Goal: Task Accomplishment & Management: Manage account settings

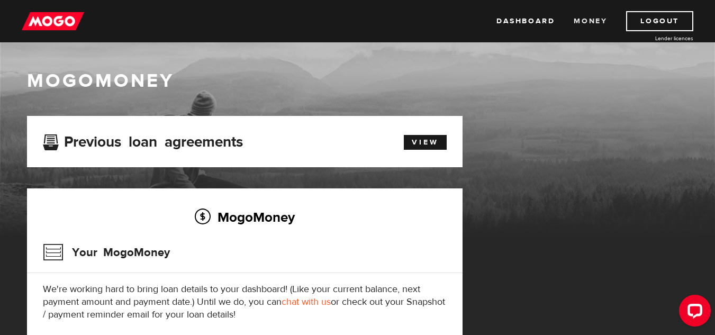
click at [597, 18] on link "Money" at bounding box center [589, 21] width 33 height 20
drag, startPoint x: 713, startPoint y: 127, endPoint x: 713, endPoint y: 155, distance: 27.5
click at [713, 155] on div "MogoMoney" at bounding box center [357, 152] width 715 height 169
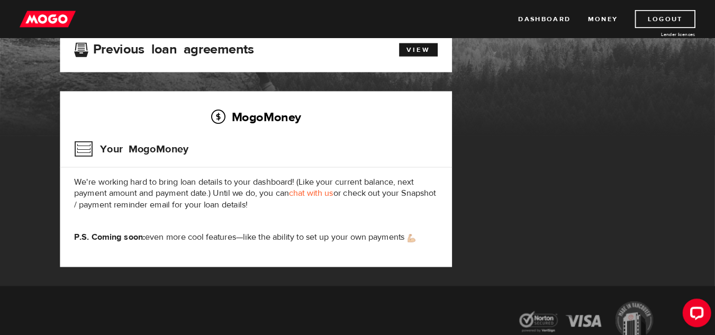
scroll to position [88, 0]
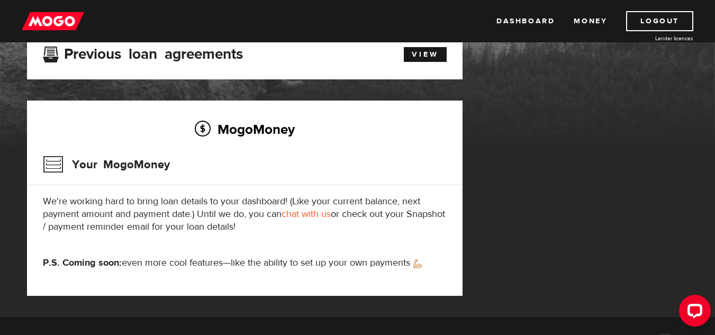
click at [310, 215] on link "chat with us" at bounding box center [305, 214] width 49 height 12
click at [511, 17] on link "Dashboard" at bounding box center [525, 21] width 58 height 20
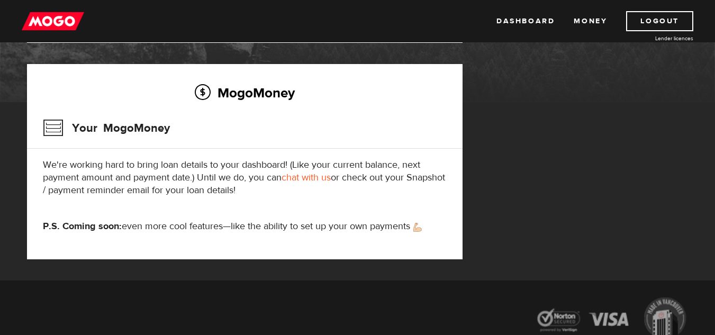
scroll to position [127, 0]
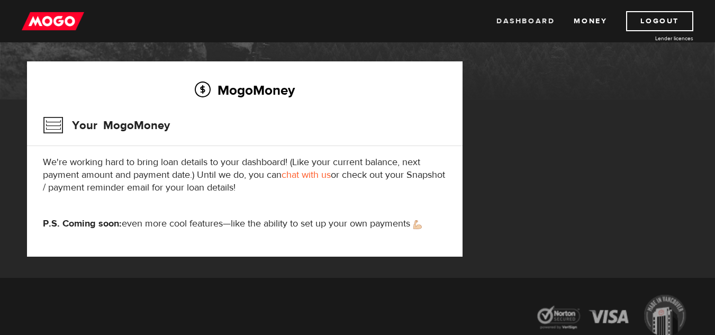
click at [528, 26] on link "Dashboard" at bounding box center [525, 21] width 58 height 20
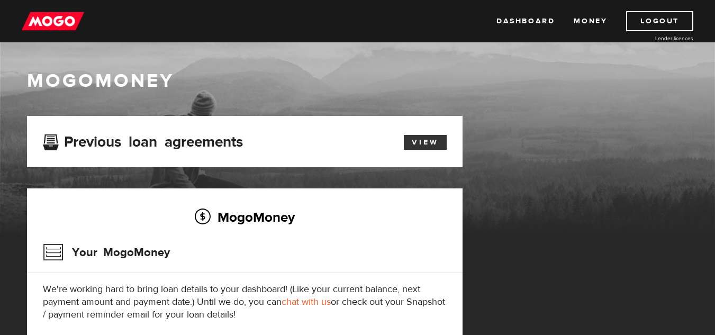
click at [425, 140] on link "View" at bounding box center [425, 142] width 43 height 15
